Goal: Task Accomplishment & Management: Use online tool/utility

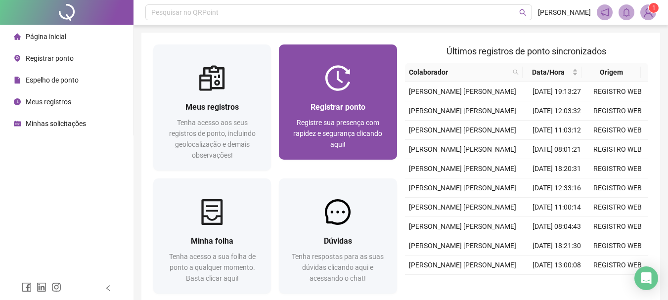
click at [319, 70] on div at bounding box center [338, 78] width 118 height 26
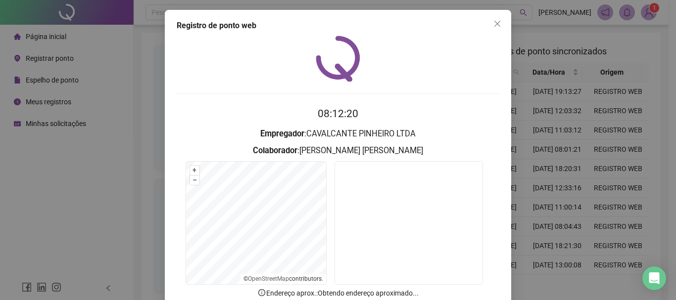
click at [418, 68] on div at bounding box center [338, 59] width 323 height 46
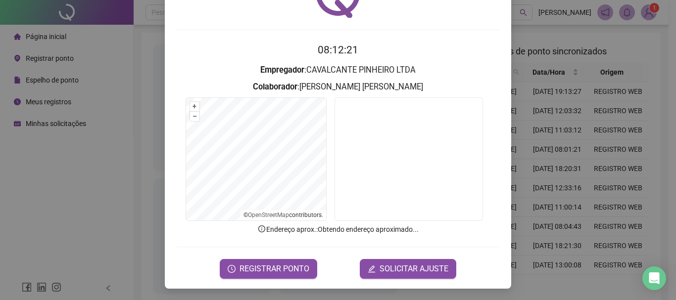
scroll to position [64, 0]
click at [279, 267] on span "REGISTRAR PONTO" at bounding box center [274, 269] width 70 height 12
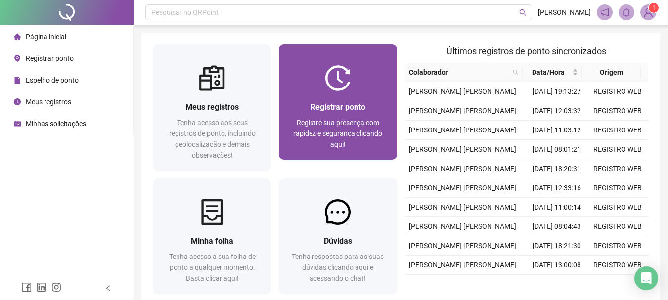
click at [360, 111] on span "Registrar ponto" at bounding box center [338, 106] width 55 height 9
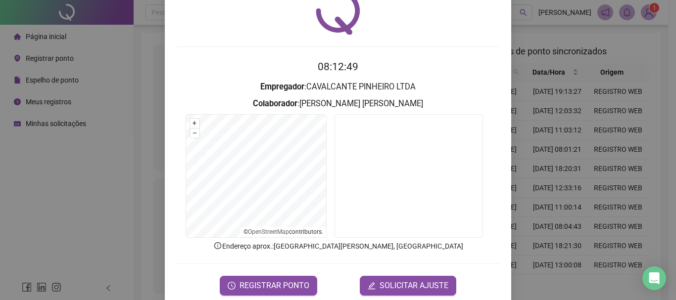
scroll to position [64, 0]
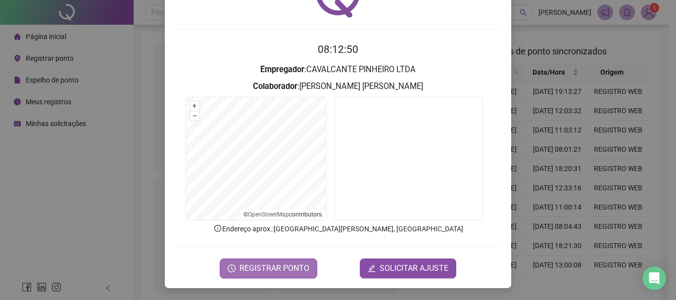
click at [292, 268] on span "REGISTRAR PONTO" at bounding box center [274, 269] width 70 height 12
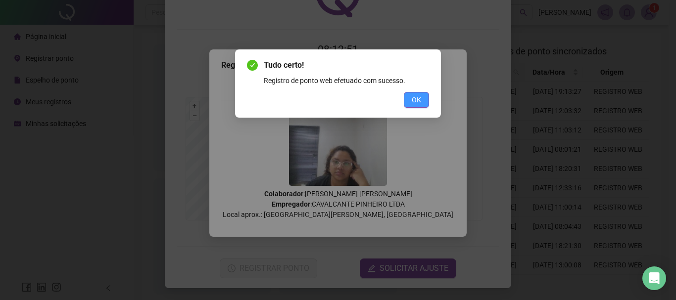
click at [410, 96] on button "OK" at bounding box center [416, 100] width 25 height 16
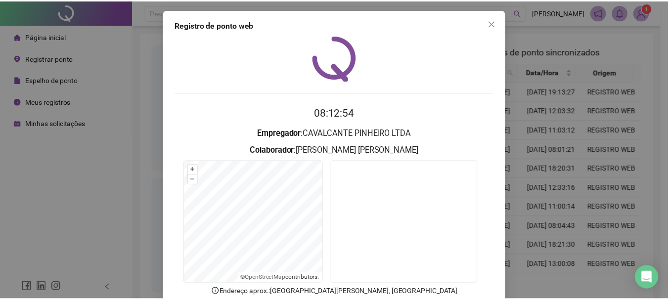
scroll to position [0, 0]
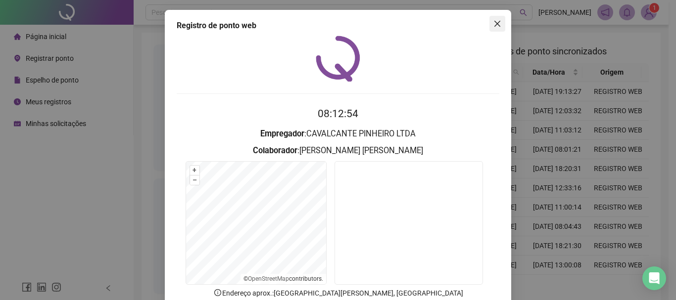
click at [494, 24] on icon "close" at bounding box center [497, 24] width 6 height 6
